Goal: Browse casually

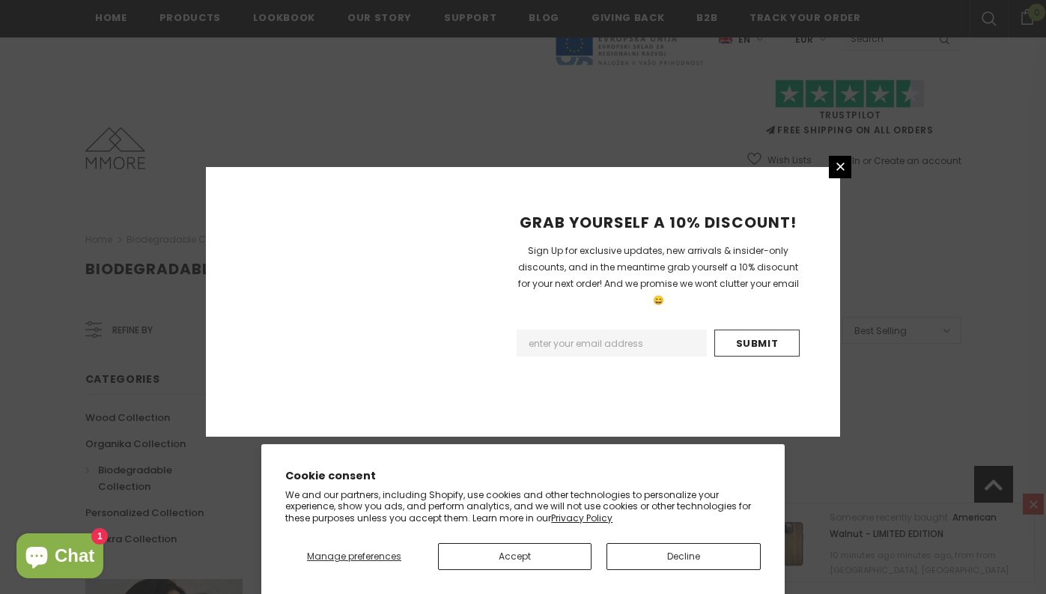
scroll to position [941, 0]
